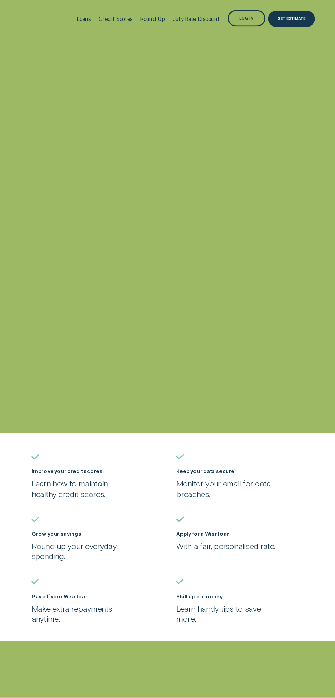
click at [278, 12] on div "Log in" at bounding box center [280, 12] width 9 height 2
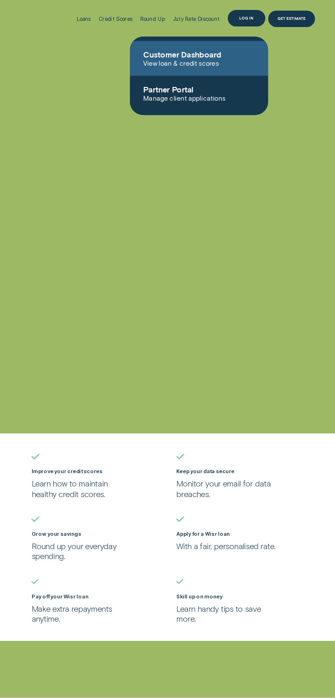
click at [228, 41] on span "View loan & credit scores" at bounding box center [250, 39] width 69 height 5
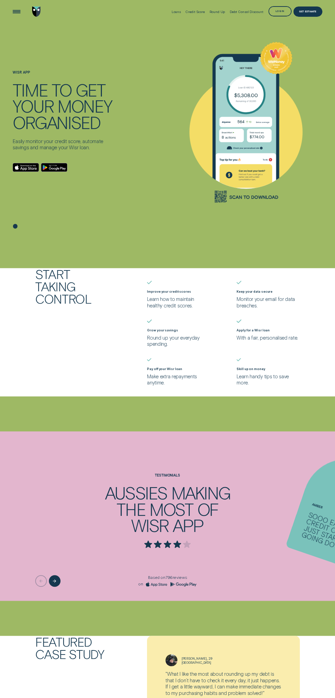
click at [277, 11] on div "Log in" at bounding box center [280, 12] width 9 height 2
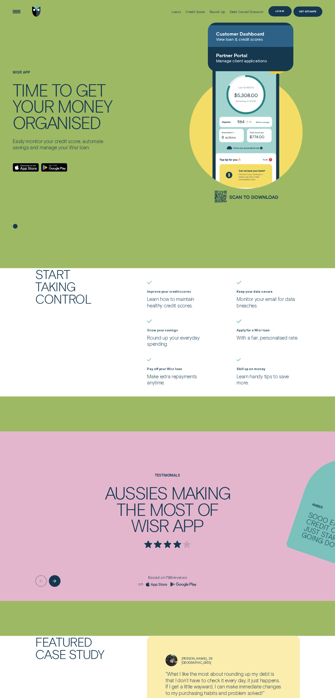
click at [235, 33] on span "Customer Dashboard" at bounding box center [250, 34] width 69 height 6
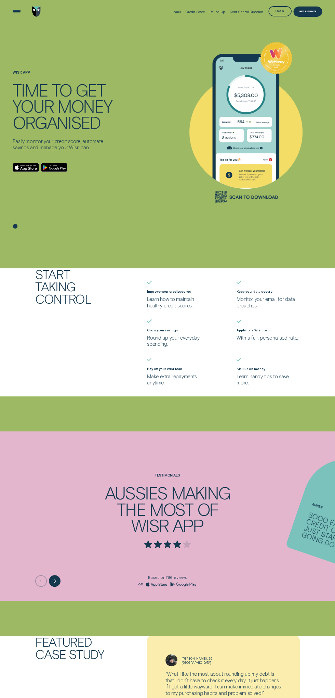
click at [7, 586] on div "Based on 796 reviews on" at bounding box center [167, 581] width 335 height 12
click at [280, 12] on div "Log in" at bounding box center [280, 12] width 9 height 2
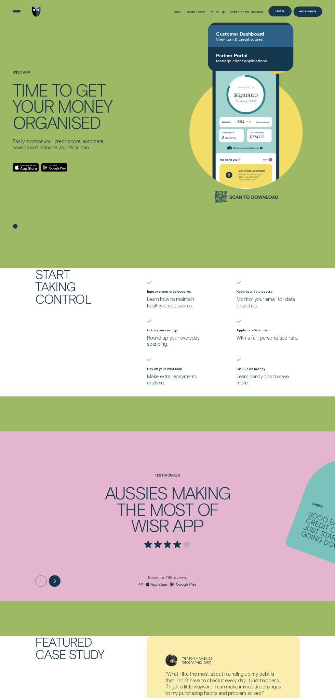
click at [236, 33] on span "Customer Dashboard" at bounding box center [250, 34] width 69 height 6
